Goal: Task Accomplishment & Management: Complete application form

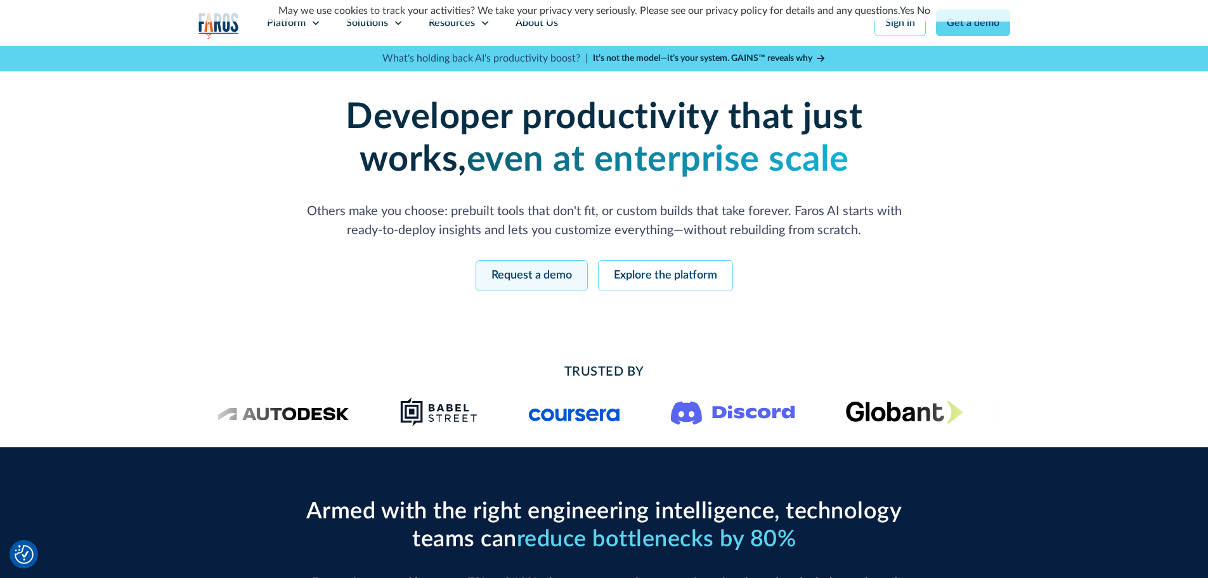
click at [557, 287] on link "Request a demo" at bounding box center [532, 275] width 112 height 31
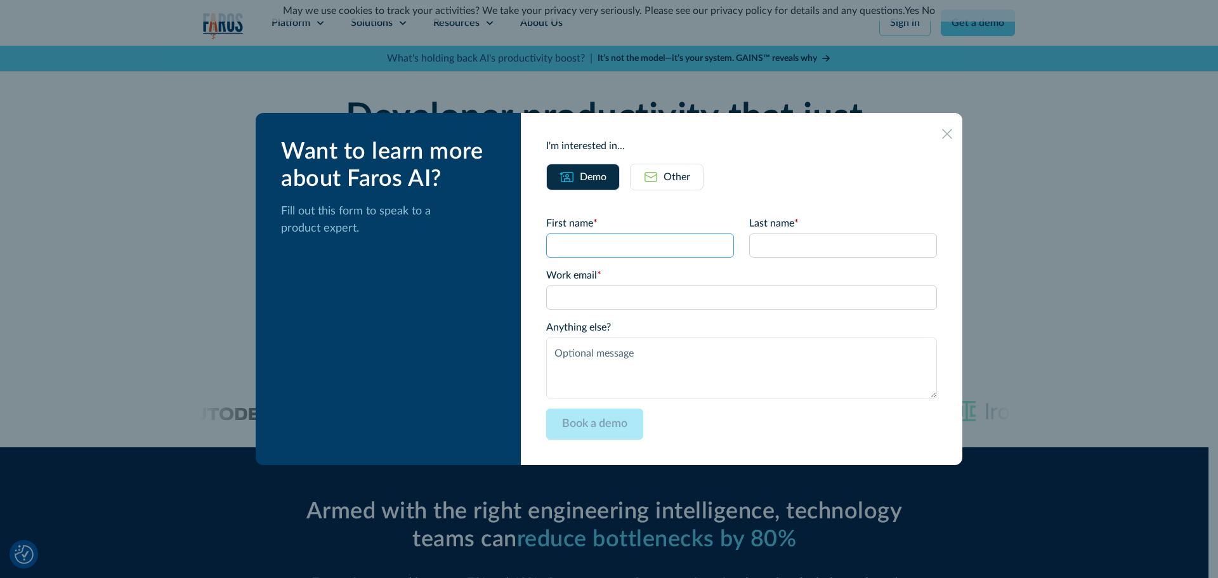
click at [584, 245] on input "First name *" at bounding box center [640, 245] width 188 height 24
type input "[PERSON_NAME]"
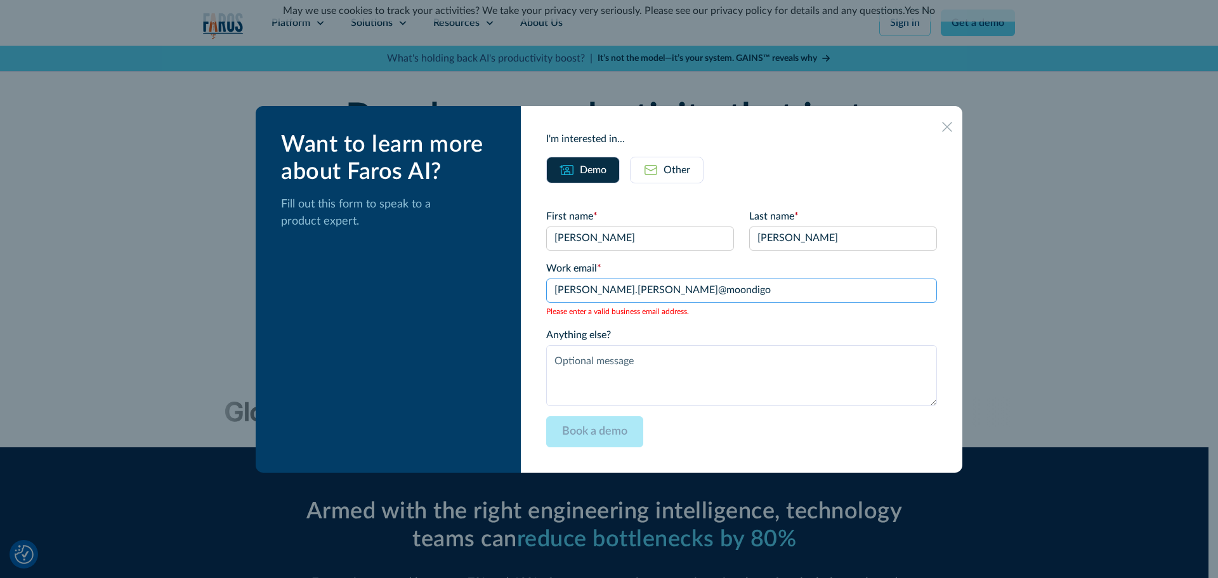
click at [738, 285] on input "[PERSON_NAME].[PERSON_NAME]@moondigo" at bounding box center [741, 290] width 391 height 24
type input "[PERSON_NAME][EMAIL_ADDRESS][PERSON_NAME][DOMAIN_NAME]"
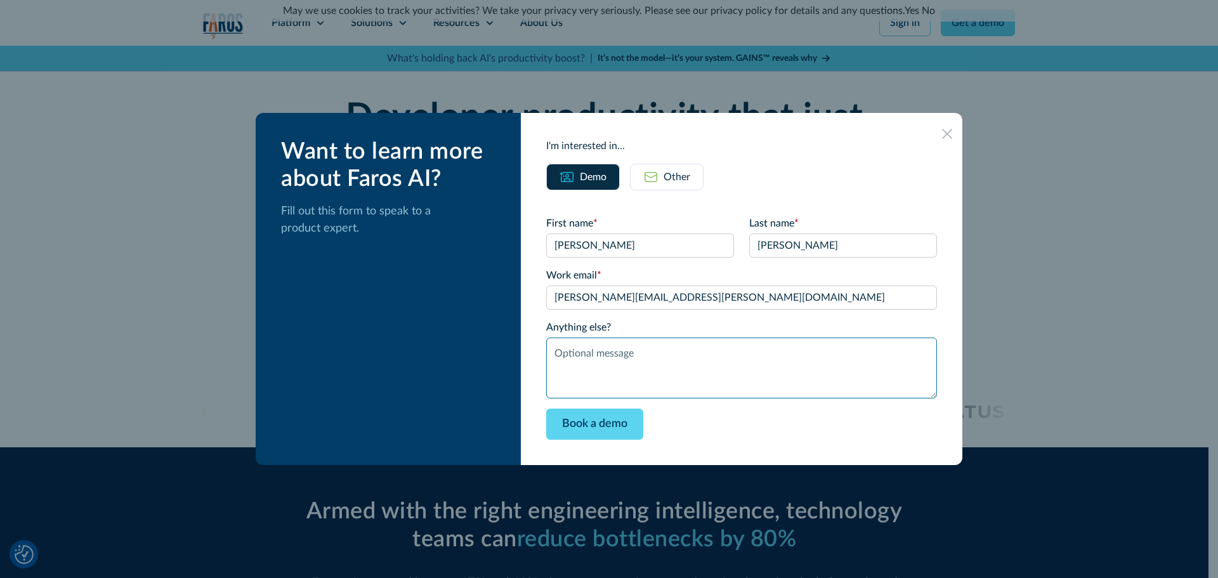
click at [605, 367] on textarea "Anything else?" at bounding box center [741, 367] width 391 height 61
paste textarea "1) Demo of the tool a. Comprehensive view of the tool from A-Z; i. Organization…"
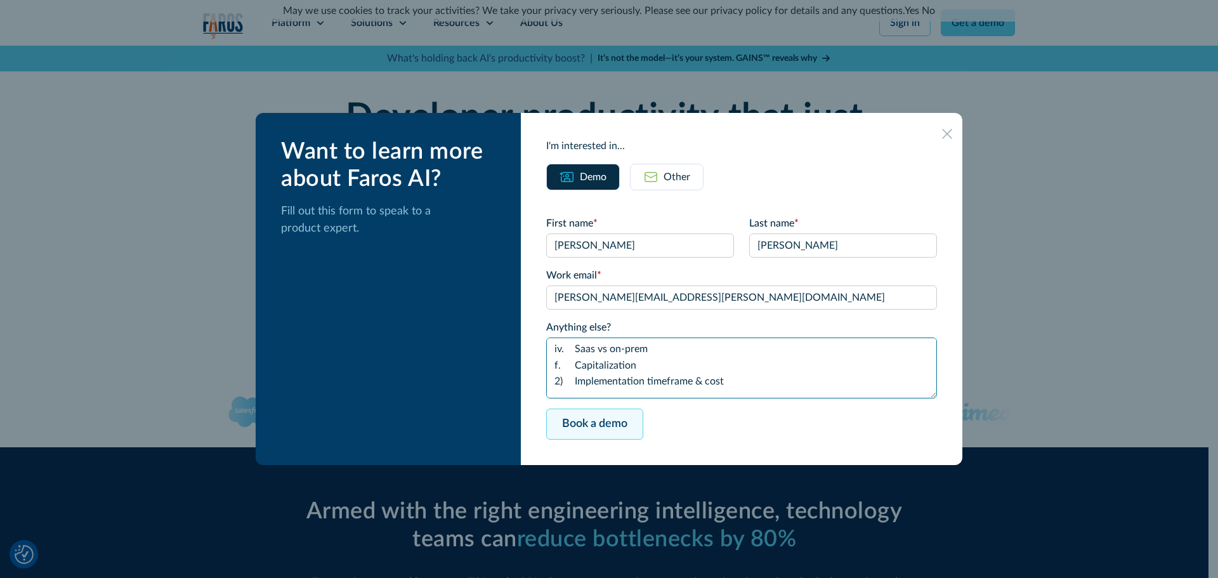
type textarea "1) Demo of the tool a. Comprehensive view of the tool from A-Z; i. Organization…"
click at [603, 420] on input "Book a demo" at bounding box center [594, 423] width 97 height 31
